Goal: Contribute content

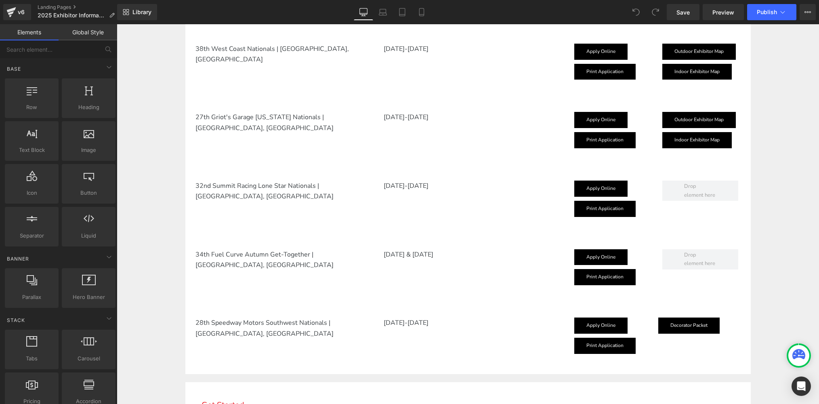
scroll to position [1042, 0]
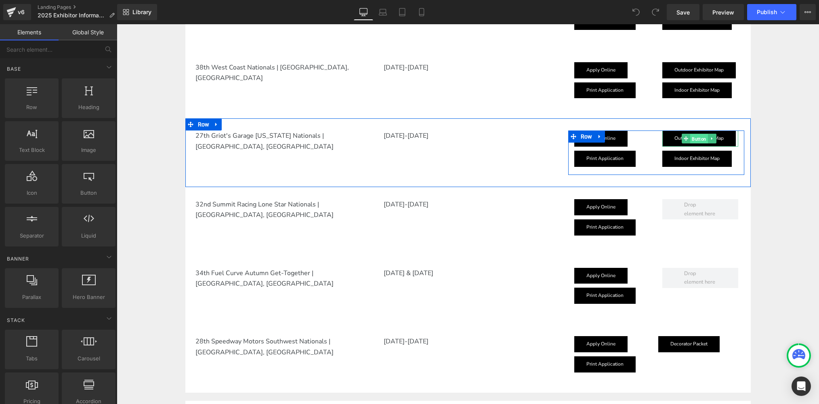
click at [699, 139] on span "Button" at bounding box center [699, 139] width 18 height 10
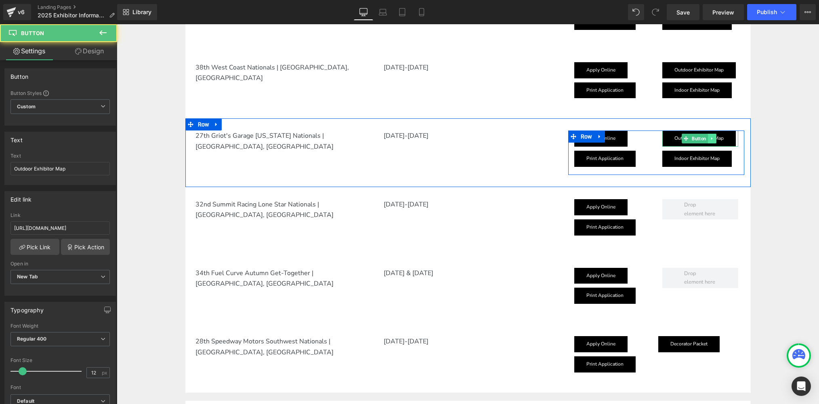
click at [711, 138] on icon at bounding box center [712, 138] width 4 height 5
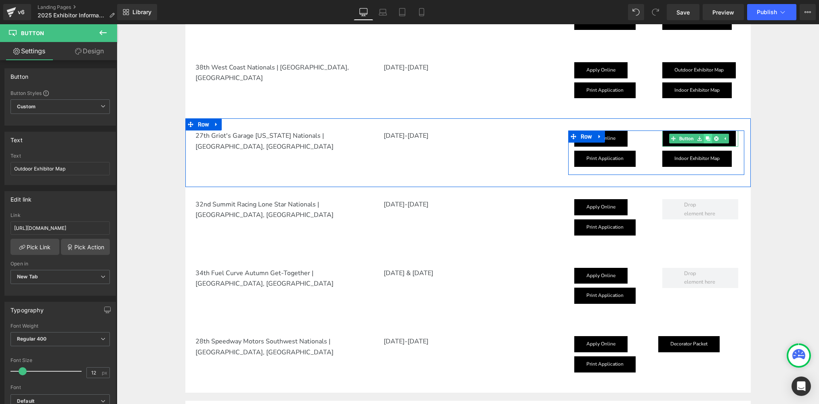
click at [709, 139] on icon at bounding box center [708, 138] width 4 height 4
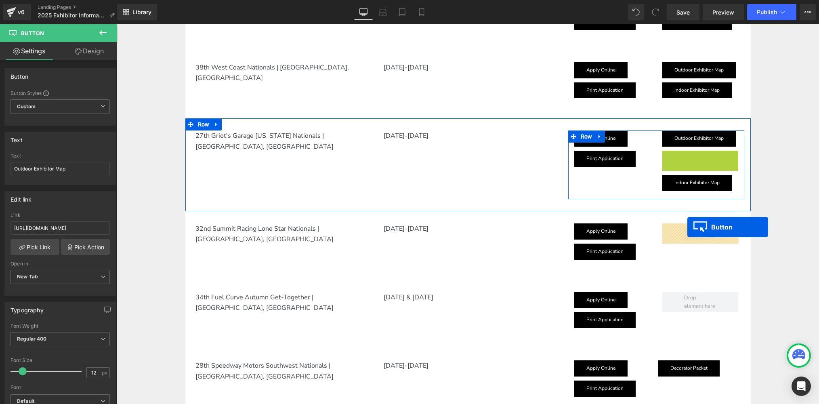
drag, startPoint x: 686, startPoint y: 157, endPoint x: 636, endPoint y: 220, distance: 80.2
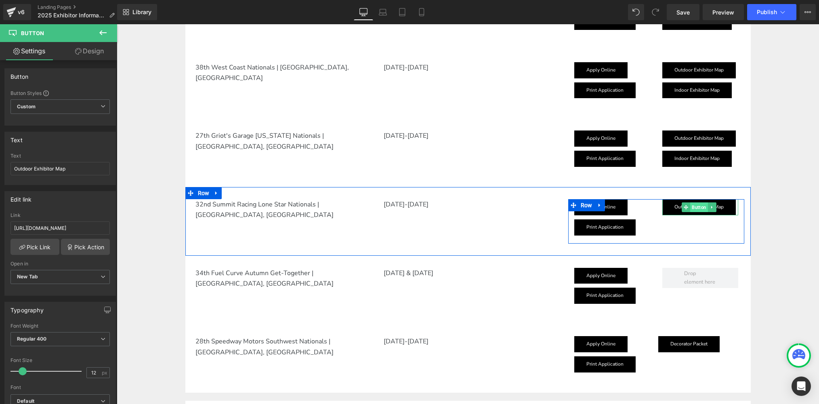
click at [700, 206] on div "Outdoor Exhibitor Map Button" at bounding box center [700, 207] width 76 height 16
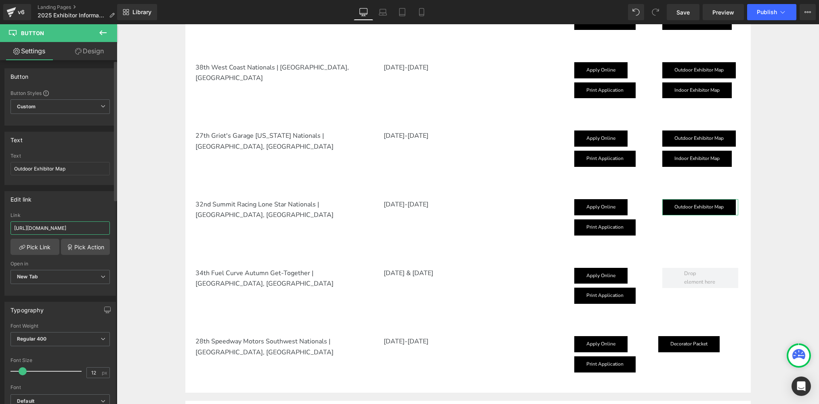
click at [69, 229] on input "[URL][DOMAIN_NAME]" at bounding box center [59, 227] width 99 height 13
paste input "[DOMAIN_NAME][URL][DOMAIN_NAME][EMAIL_ADDRESS][DOMAIN_NAME]"
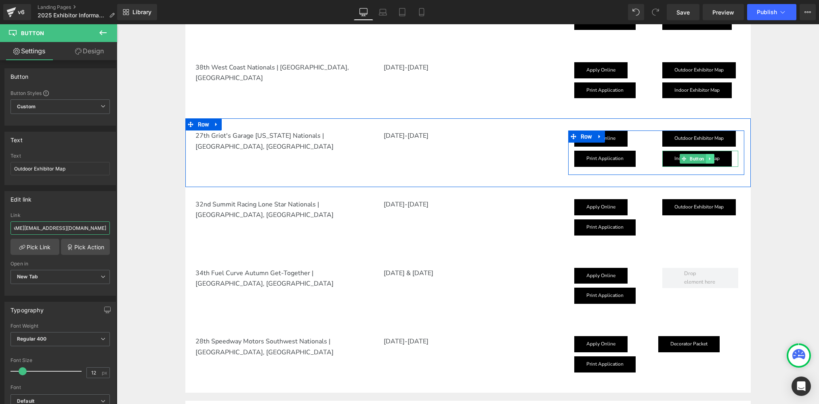
type input "[URL][DOMAIN_NAME][DOMAIN_NAME][EMAIL_ADDRESS][DOMAIN_NAME]"
click at [711, 159] on icon at bounding box center [710, 158] width 4 height 5
click at [707, 159] on icon at bounding box center [705, 159] width 4 height 4
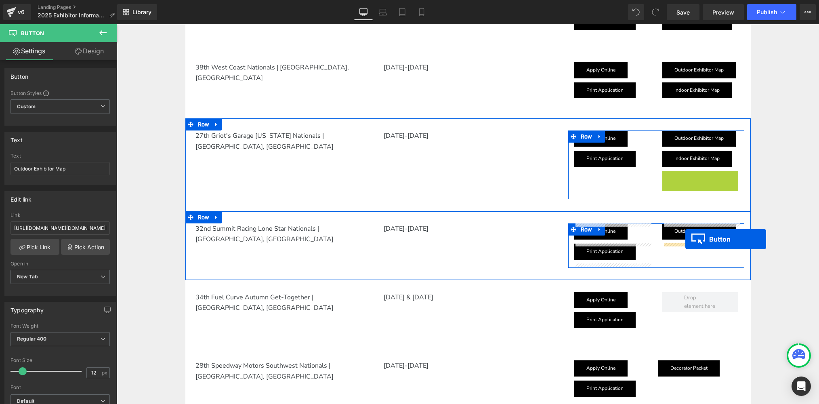
drag, startPoint x: 682, startPoint y: 179, endPoint x: 625, endPoint y: 215, distance: 67.5
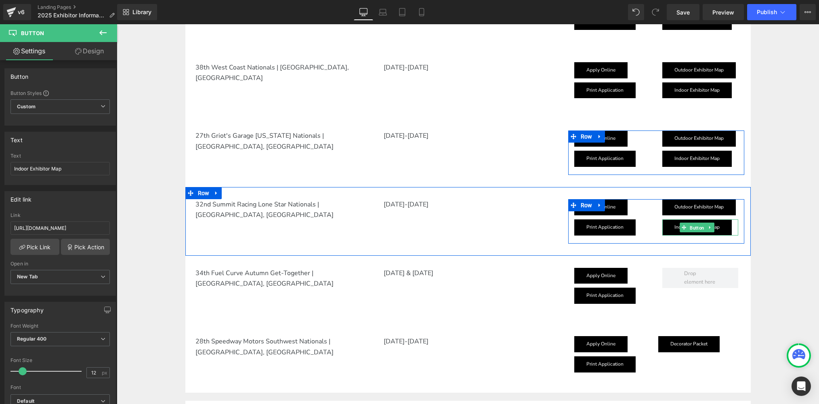
click at [691, 227] on span "Button" at bounding box center [697, 228] width 18 height 10
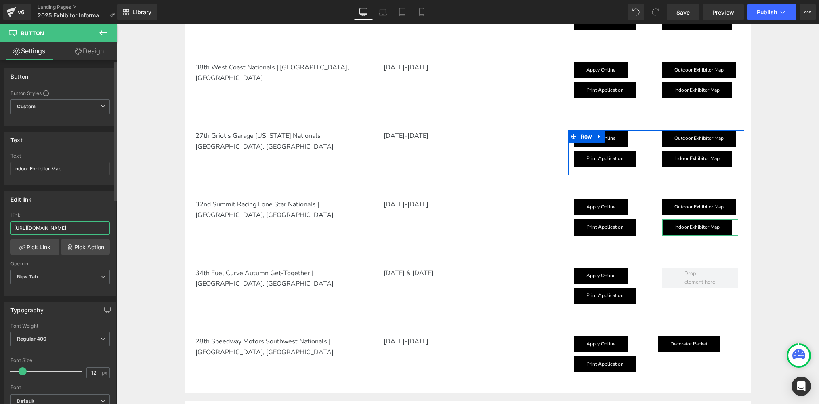
click at [46, 225] on input "[URL][DOMAIN_NAME]" at bounding box center [59, 227] width 99 height 13
paste input "[DOMAIN_NAME][URL][DOMAIN_NAME][EMAIL_ADDRESS][DOMAIN_NAME]"
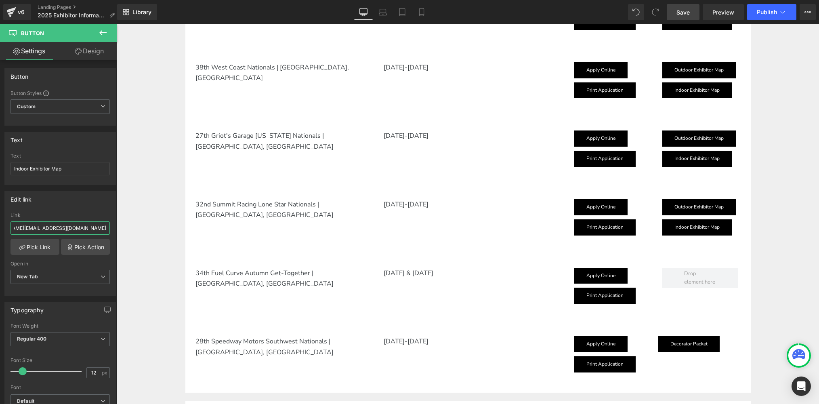
type input "[URL][DOMAIN_NAME][DOMAIN_NAME][EMAIL_ADDRESS][DOMAIN_NAME]"
click at [682, 14] on span "Save" at bounding box center [682, 12] width 13 height 8
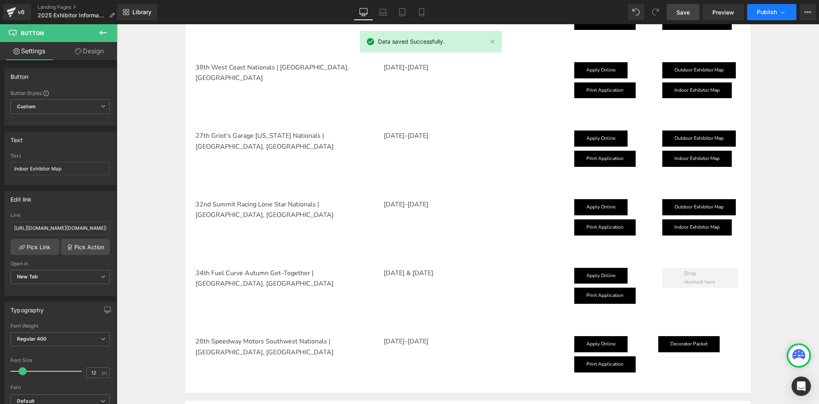
click at [761, 9] on span "Publish" at bounding box center [767, 12] width 20 height 6
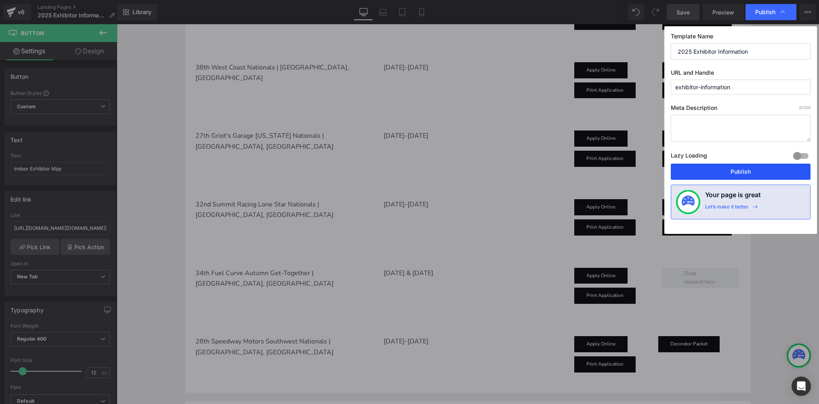
drag, startPoint x: 724, startPoint y: 172, endPoint x: 718, endPoint y: 169, distance: 7.3
click at [718, 169] on button "Publish" at bounding box center [741, 172] width 140 height 16
